Goal: Task Accomplishment & Management: Complete application form

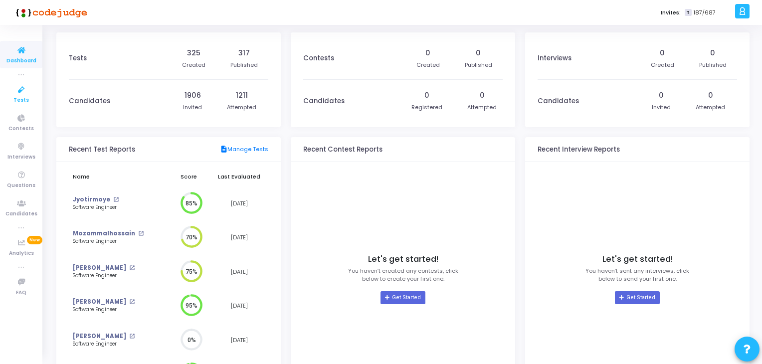
click at [20, 92] on icon at bounding box center [21, 90] width 21 height 12
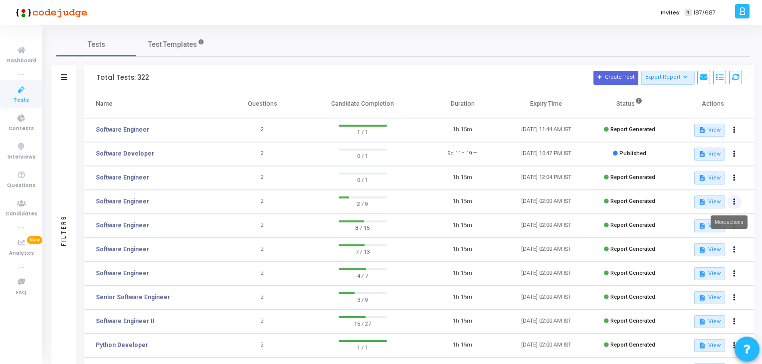
click at [731, 202] on button at bounding box center [735, 202] width 14 height 14
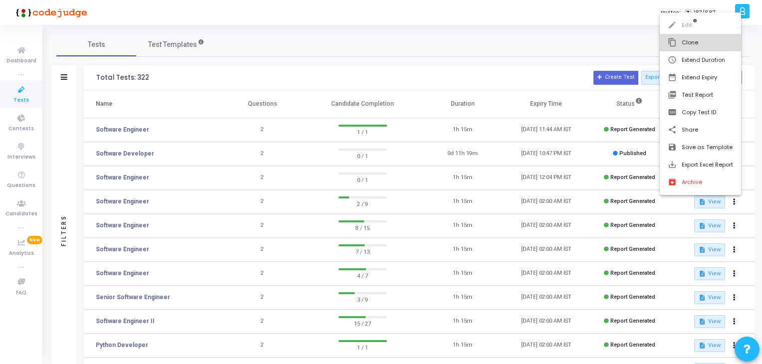
click at [676, 36] on button "content_copy Clone" at bounding box center [700, 42] width 81 height 17
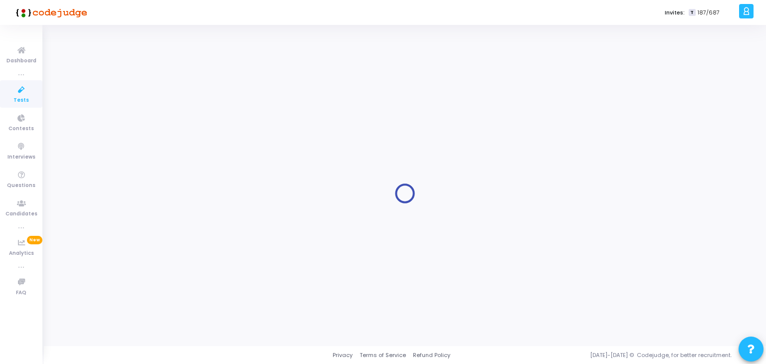
type input "Software Engineer"
radio input "true"
type input "[DATE] 2:00 AM"
type input "1"
type input "15"
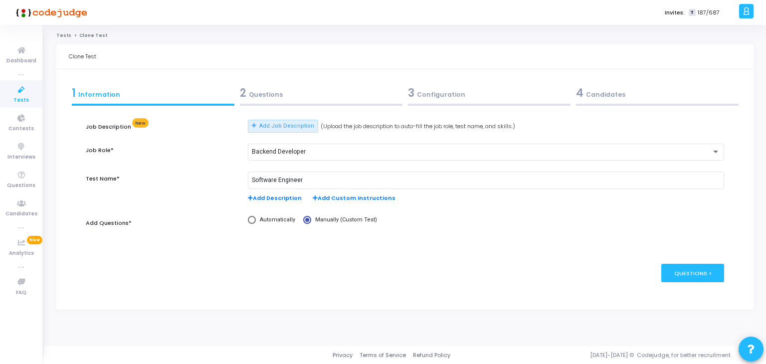
click at [475, 99] on div "3 Configuration" at bounding box center [489, 93] width 163 height 16
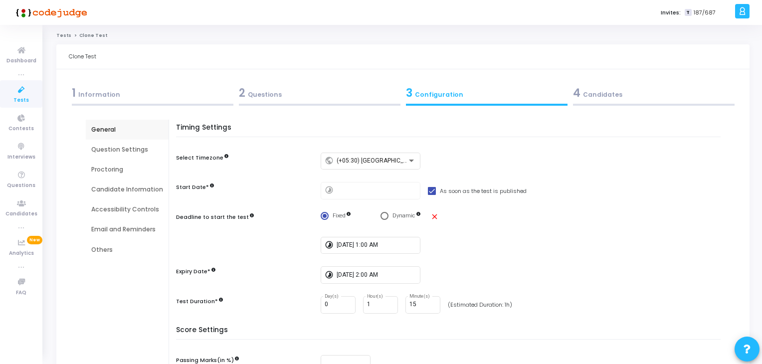
click at [607, 96] on div "4 Candidates" at bounding box center [654, 93] width 162 height 16
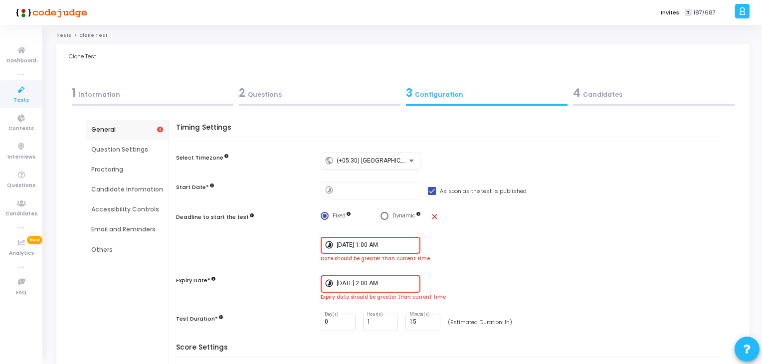
click at [384, 250] on div "[DATE] 1:00 AM" at bounding box center [377, 244] width 80 height 18
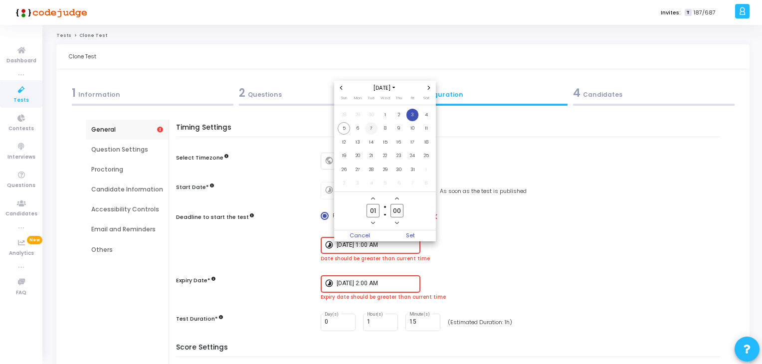
click at [370, 132] on span "7" at bounding box center [371, 128] width 12 height 12
click at [416, 234] on span "Set" at bounding box center [410, 235] width 51 height 11
type input "[DATE] 1:00 AM"
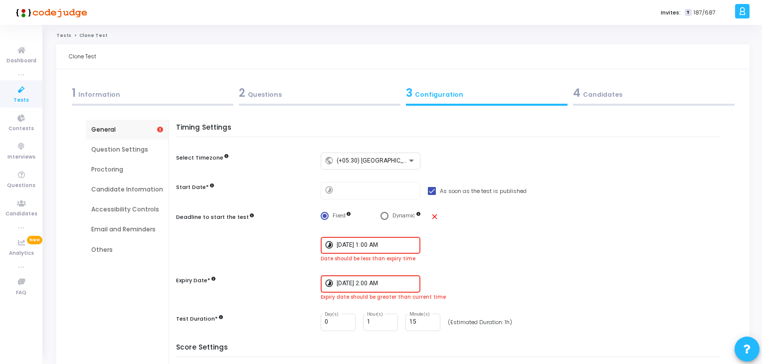
click at [410, 287] on div "[DATE] 2:00 AM" at bounding box center [377, 283] width 80 height 18
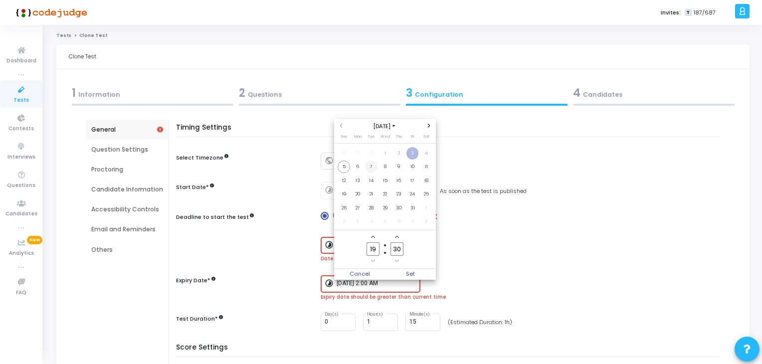
click at [371, 171] on span "7" at bounding box center [371, 167] width 12 height 12
click at [374, 247] on input "19" at bounding box center [373, 248] width 13 height 13
type input "02"
click at [395, 254] on input "30" at bounding box center [397, 248] width 13 height 13
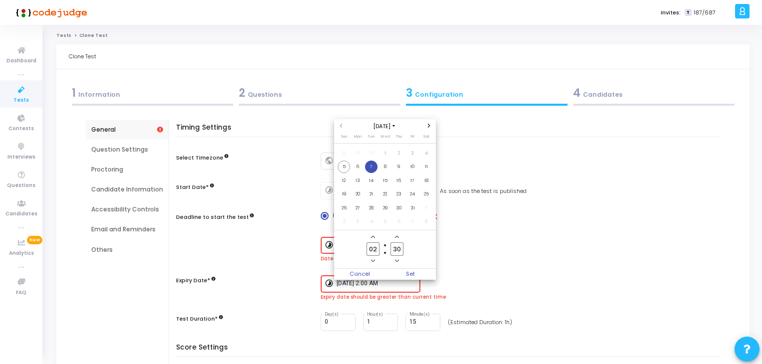
click at [395, 254] on input "30" at bounding box center [397, 248] width 13 height 13
type input "00"
click at [424, 274] on span "Set" at bounding box center [410, 274] width 51 height 11
type input "[DATE] 2:00 AM"
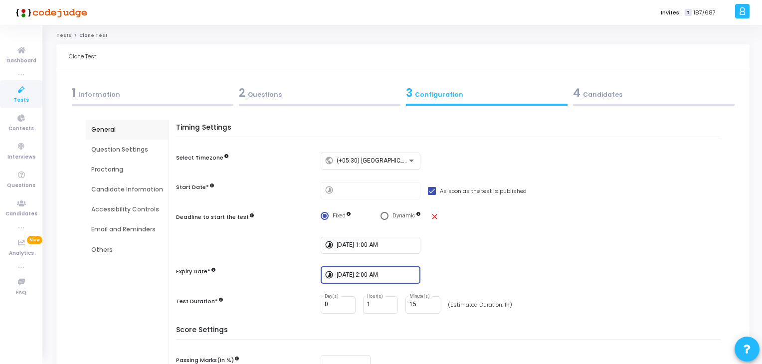
click at [610, 96] on div "4 Candidates" at bounding box center [654, 93] width 162 height 16
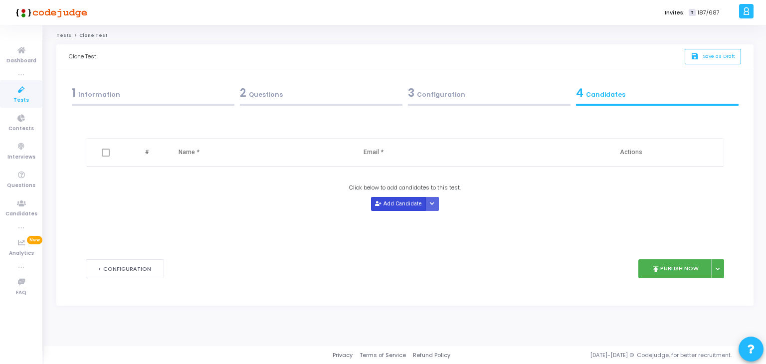
click at [384, 203] on button "Add Candidate" at bounding box center [398, 203] width 55 height 13
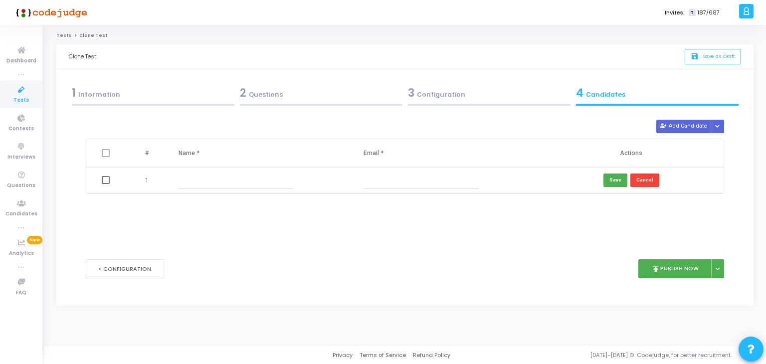
click at [209, 181] on input "text" at bounding box center [236, 180] width 114 height 16
click at [436, 183] on input "text" at bounding box center [421, 180] width 114 height 16
paste input "[EMAIL_ADDRESS][DOMAIN_NAME]"
type input "[EMAIL_ADDRESS][DOMAIN_NAME]"
click at [290, 176] on input "text" at bounding box center [236, 180] width 114 height 16
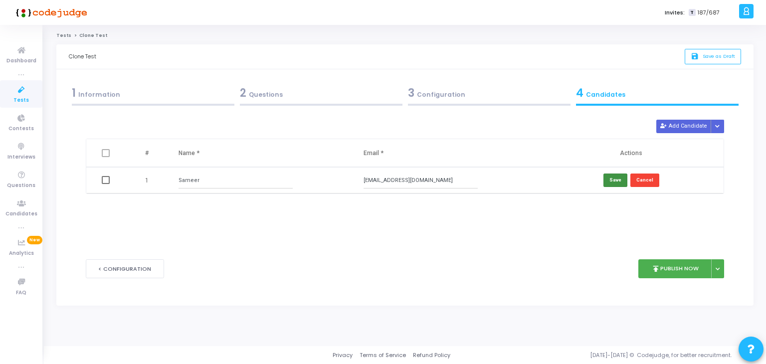
type input "Sameer"
click at [614, 183] on button "Save" at bounding box center [616, 180] width 24 height 13
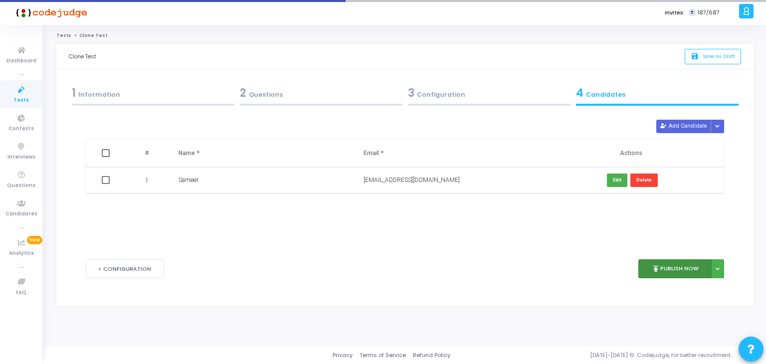
click at [688, 270] on button "publish Publish Now" at bounding box center [674, 268] width 73 height 19
